Goal: Check status: Check status

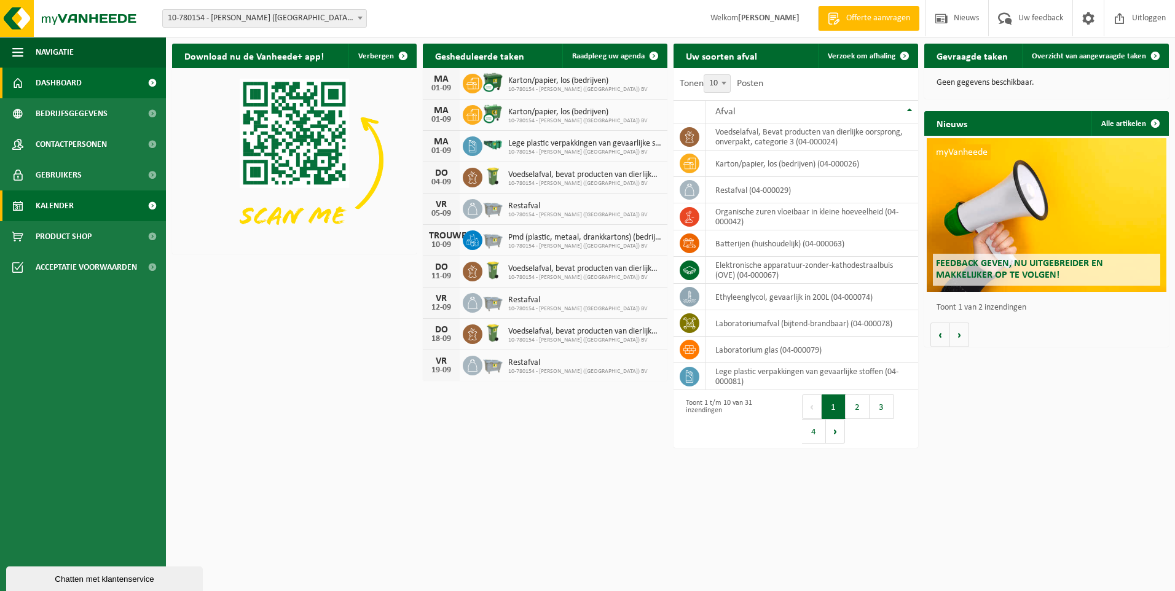
click at [58, 209] on span "Kalender" at bounding box center [55, 206] width 38 height 31
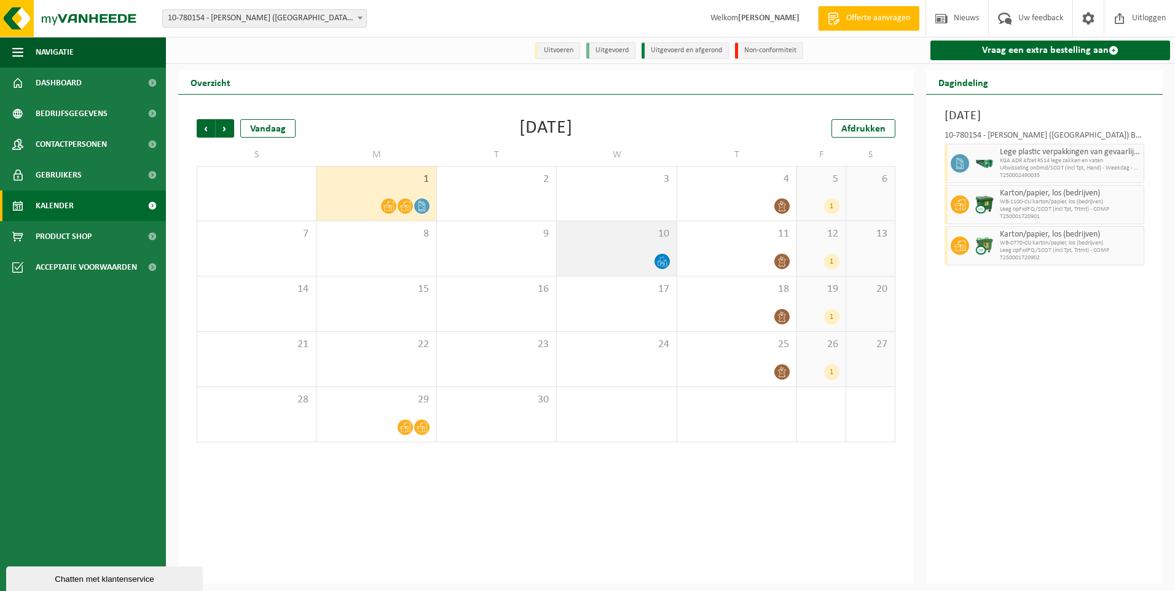
click at [662, 263] on icon at bounding box center [662, 265] width 2 height 4
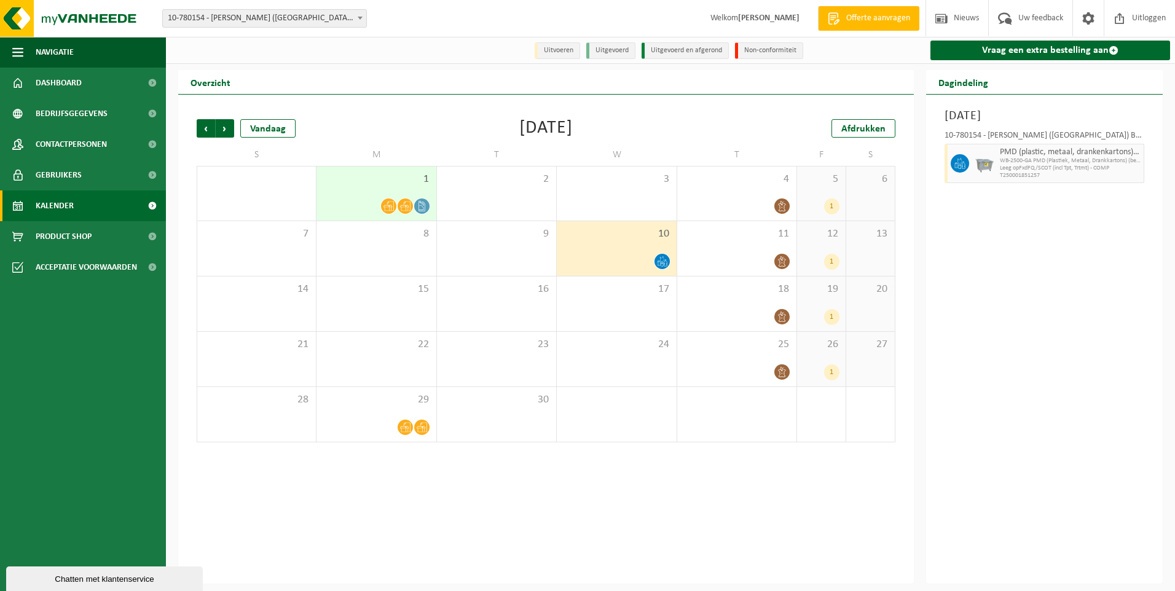
click at [413, 204] on div at bounding box center [405, 206] width 17 height 17
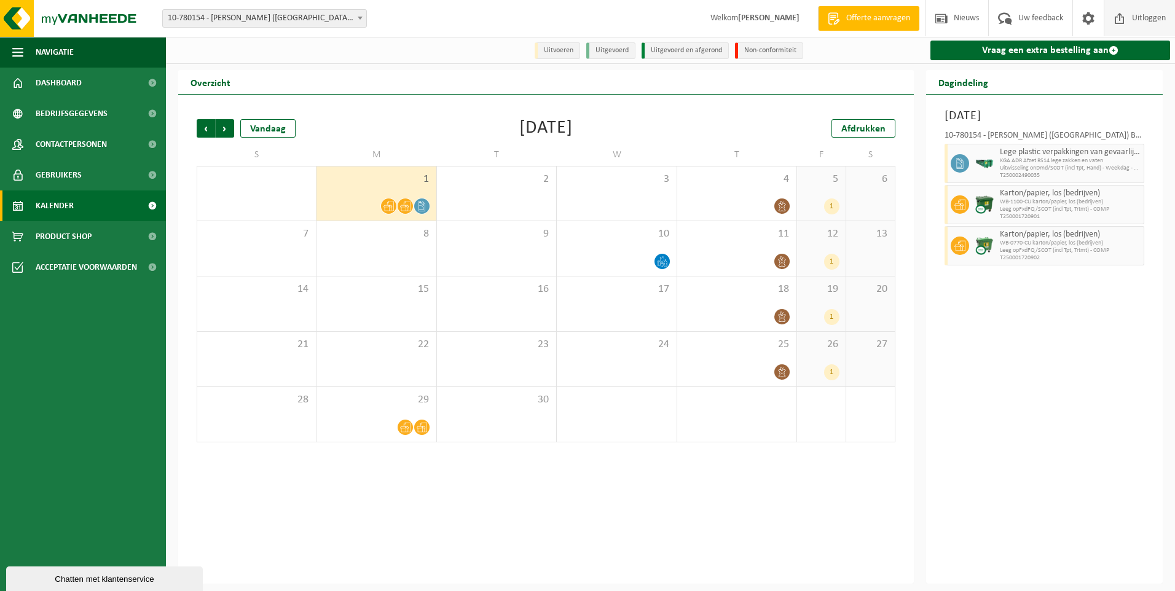
click at [1143, 17] on span "Uitloggen" at bounding box center [1149, 18] width 40 height 36
